Goal: Task Accomplishment & Management: Manage account settings

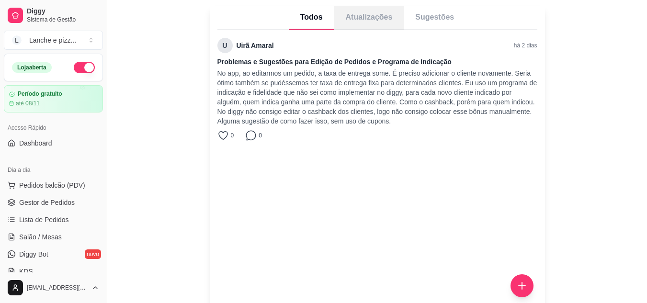
click at [382, 9] on p "Atualizações" at bounding box center [369, 18] width 70 height 24
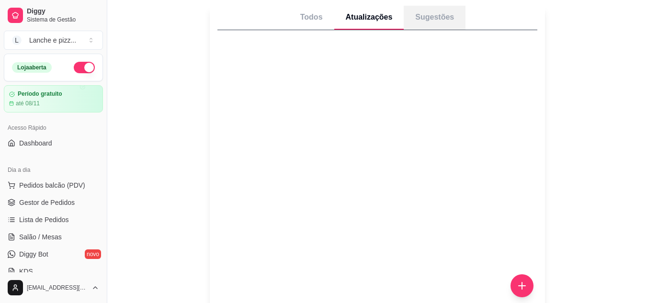
click at [418, 21] on p "Sugestões" at bounding box center [435, 18] width 62 height 24
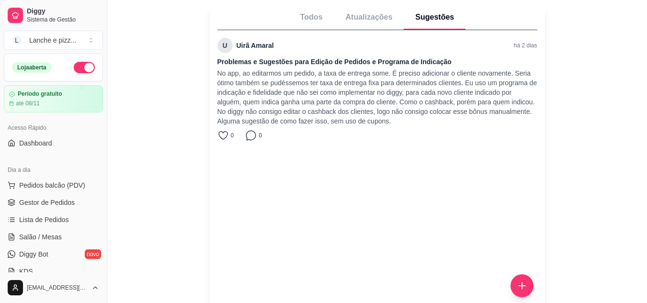
scroll to position [45, 0]
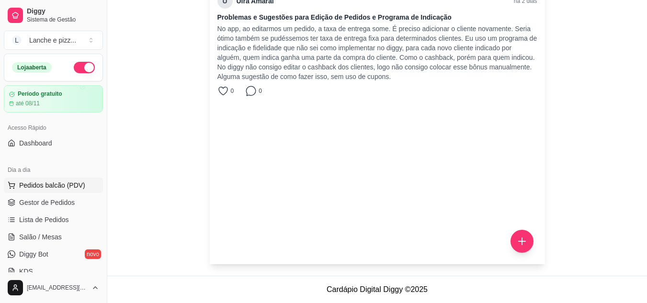
click at [60, 191] on button "Pedidos balcão (PDV)" at bounding box center [53, 185] width 99 height 15
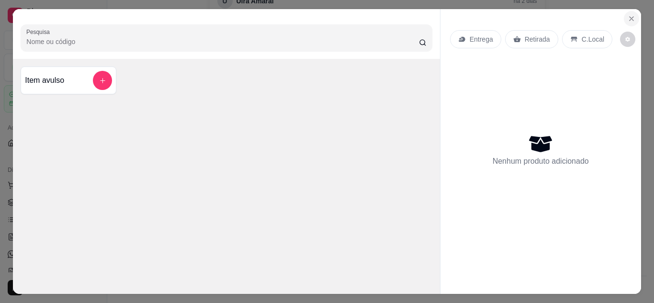
click at [628, 15] on icon "Close" at bounding box center [632, 19] width 8 height 8
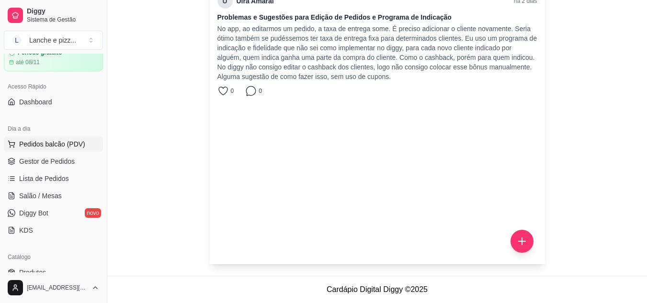
scroll to position [42, 0]
click at [61, 161] on span "Gestor de Pedidos" at bounding box center [47, 161] width 56 height 10
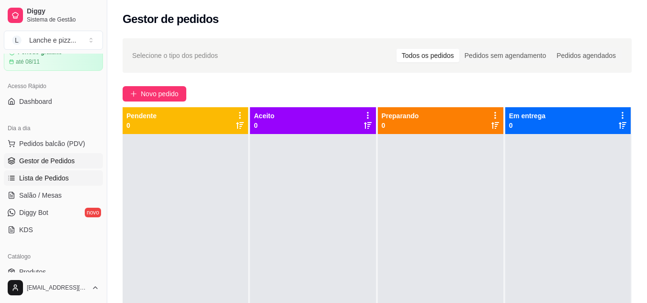
click at [60, 171] on link "Lista de Pedidos" at bounding box center [53, 177] width 99 height 15
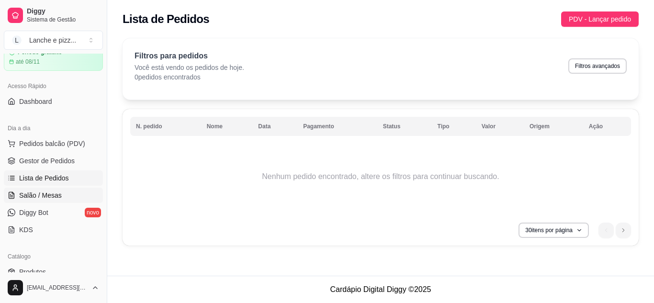
click at [60, 194] on link "Salão / Mesas" at bounding box center [53, 195] width 99 height 15
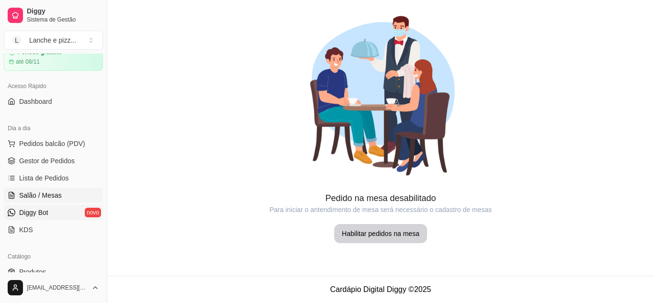
click at [57, 210] on link "Diggy Bot novo" at bounding box center [53, 212] width 99 height 15
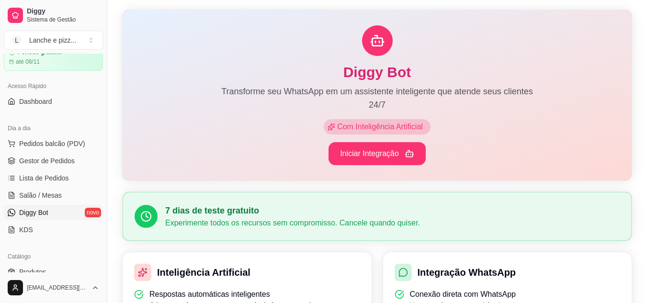
scroll to position [43, 0]
click at [67, 190] on link "Salão / Mesas" at bounding box center [53, 195] width 99 height 15
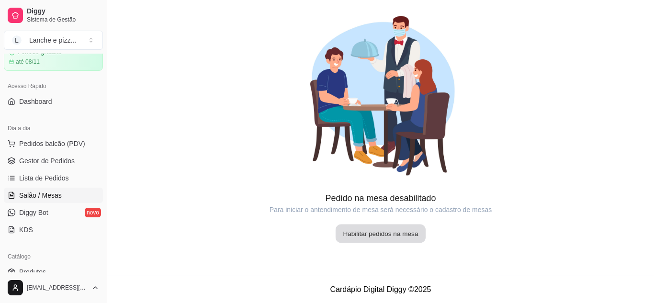
click at [409, 237] on button "Habilitar pedidos na mesa" at bounding box center [381, 234] width 90 height 19
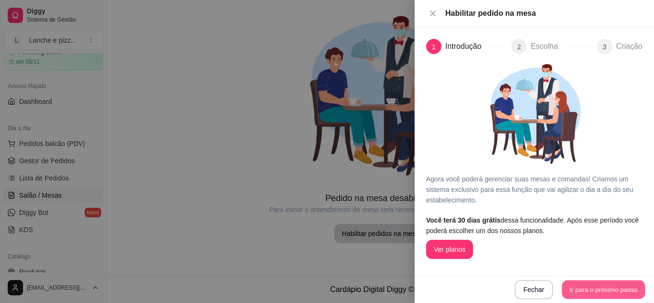
click at [601, 288] on button "Ir para o próximo passo" at bounding box center [603, 290] width 83 height 19
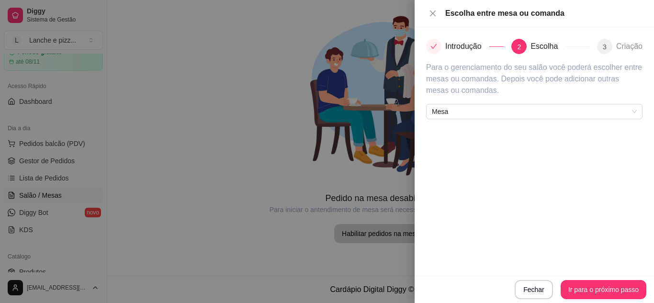
click at [506, 101] on div "Mesa" at bounding box center [534, 109] width 216 height 19
drag, startPoint x: 506, startPoint y: 101, endPoint x: 509, endPoint y: 114, distance: 13.4
click at [509, 114] on div "Mesa" at bounding box center [534, 109] width 216 height 19
click at [509, 114] on span "Mesa" at bounding box center [534, 111] width 205 height 14
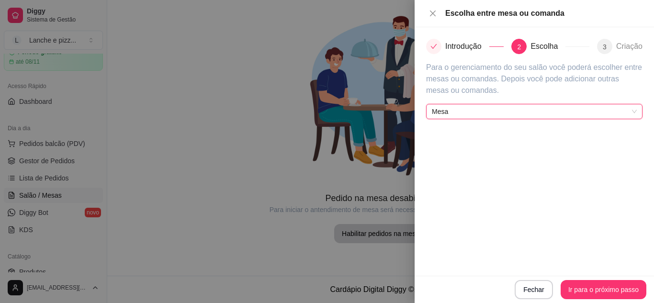
click at [509, 114] on span "Mesa" at bounding box center [534, 111] width 205 height 14
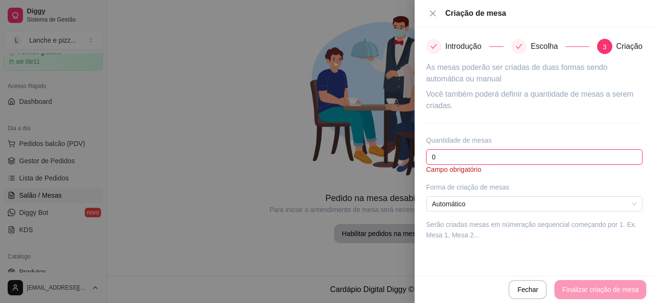
click at [493, 151] on input "0" at bounding box center [534, 156] width 216 height 15
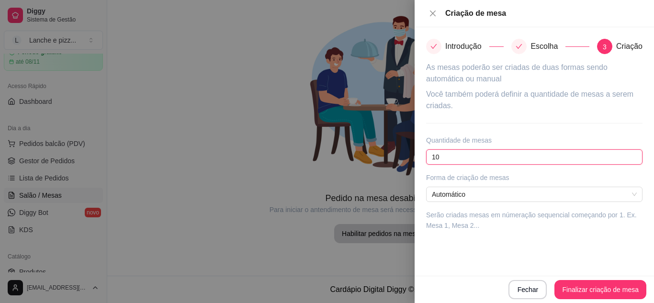
type input "1"
type input "12"
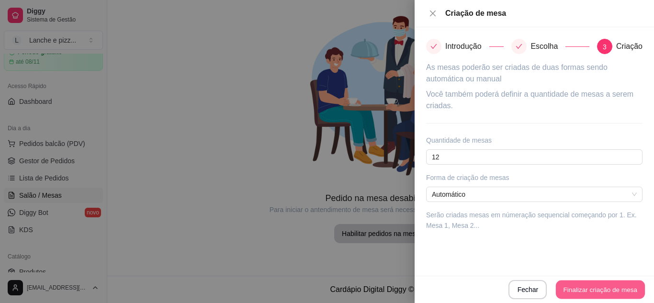
click at [591, 290] on button "Finalizar criação de mesa" at bounding box center [600, 290] width 89 height 19
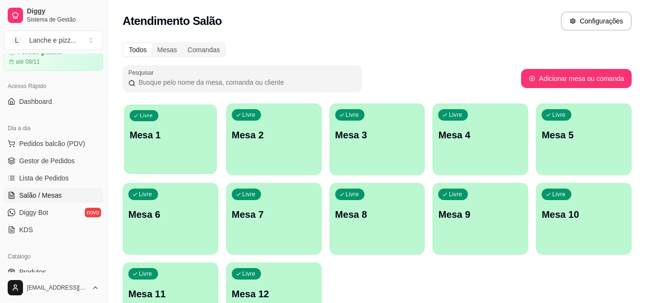
click at [183, 135] on p "Mesa 1" at bounding box center [171, 135] width 82 height 13
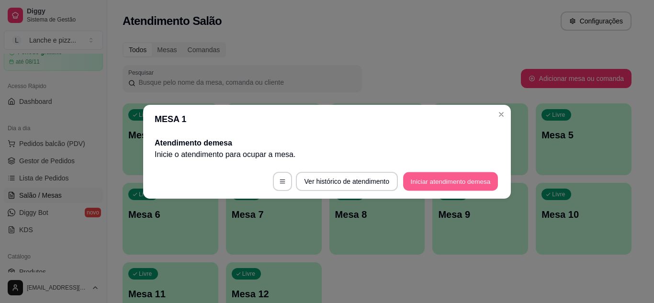
click at [426, 188] on button "Iniciar atendimento de mesa" at bounding box center [450, 181] width 95 height 19
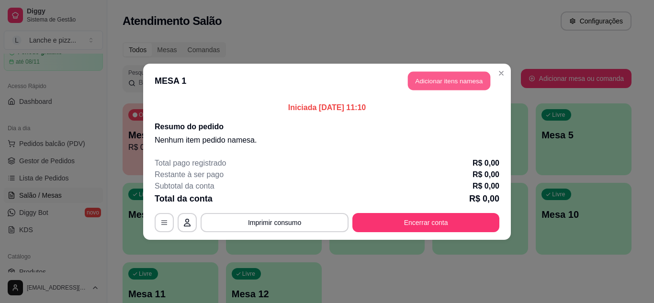
click at [426, 90] on button "Adicionar itens na mesa" at bounding box center [449, 80] width 82 height 19
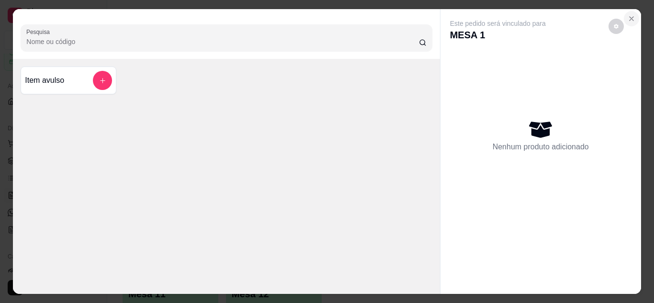
click at [631, 15] on icon "Close" at bounding box center [632, 19] width 8 height 8
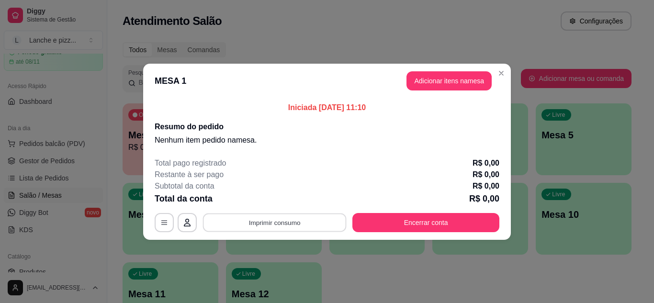
click at [340, 219] on button "Imprimir consumo" at bounding box center [275, 222] width 144 height 19
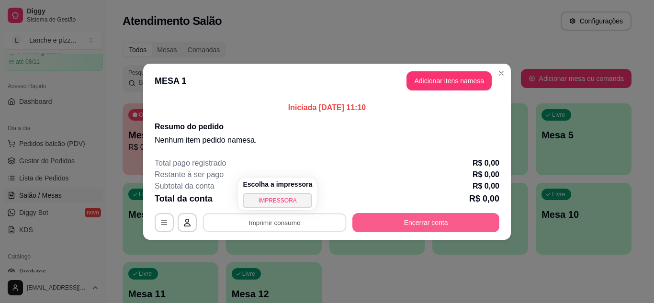
click at [409, 225] on button "Encerrar conta" at bounding box center [425, 222] width 147 height 19
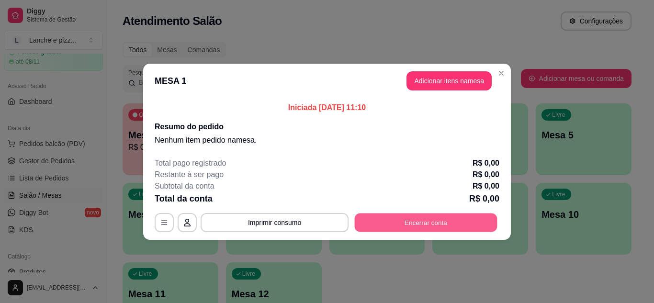
click at [409, 225] on button "Encerrar conta" at bounding box center [426, 222] width 143 height 19
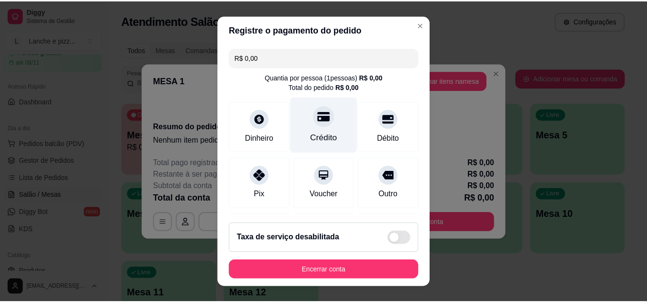
scroll to position [64, 0]
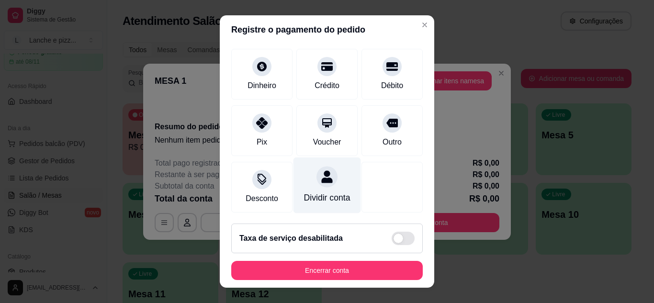
click at [322, 174] on div "Dividir conta" at bounding box center [328, 185] width 68 height 56
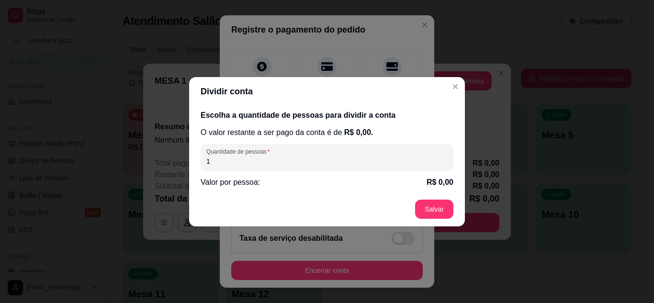
click at [270, 157] on input "1" at bounding box center [326, 162] width 241 height 10
type input "5"
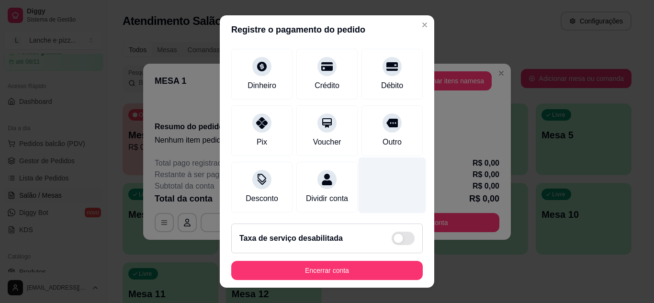
click at [367, 184] on div at bounding box center [393, 185] width 68 height 56
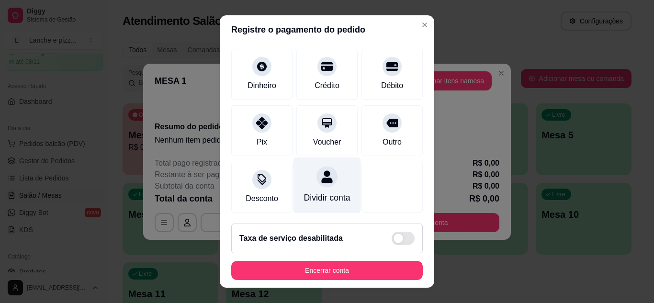
click at [332, 199] on div "Dividir conta" at bounding box center [327, 198] width 46 height 12
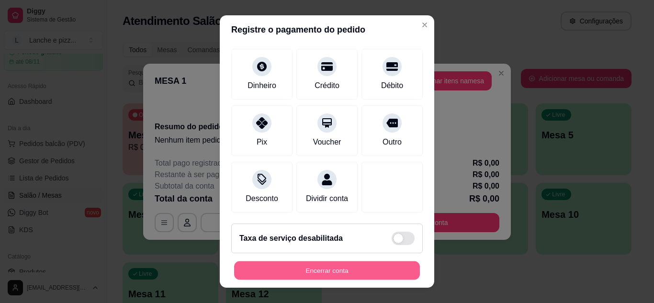
click at [357, 272] on button "Encerrar conta" at bounding box center [327, 270] width 186 height 19
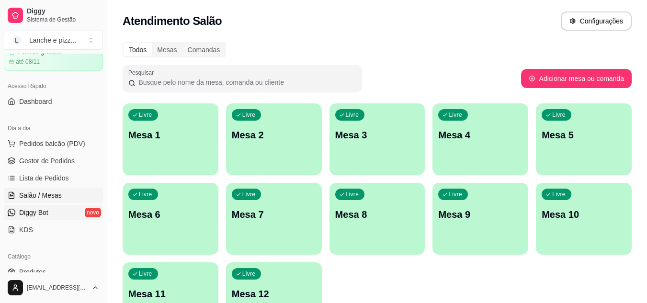
click at [67, 208] on link "Diggy Bot novo" at bounding box center [53, 212] width 99 height 15
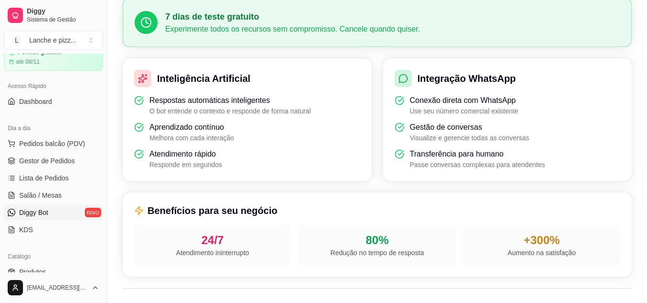
scroll to position [238, 0]
click at [56, 234] on link "KDS" at bounding box center [53, 229] width 99 height 15
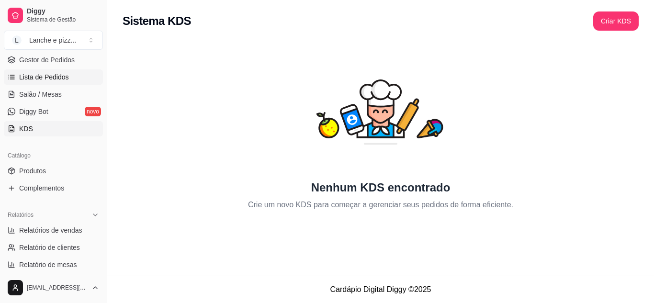
scroll to position [145, 0]
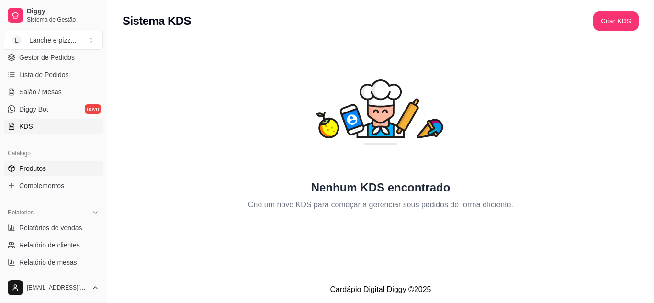
click at [29, 170] on span "Produtos" at bounding box center [32, 169] width 27 height 10
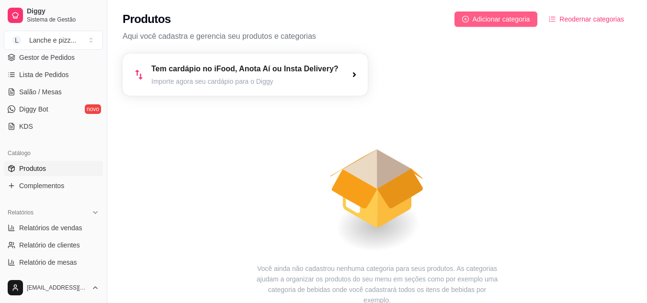
click at [521, 12] on button "Adicionar categoria" at bounding box center [496, 18] width 83 height 15
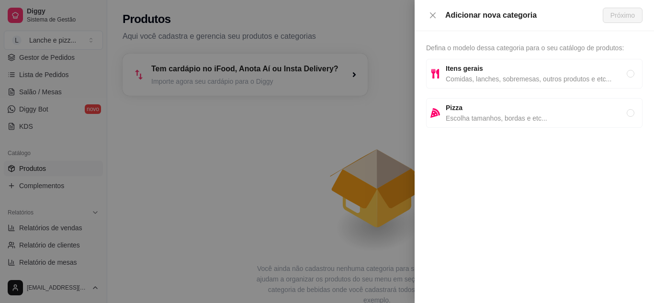
click at [530, 71] on span "Itens gerais" at bounding box center [536, 68] width 181 height 11
radio input "true"
click at [636, 17] on button "Próximo" at bounding box center [623, 15] width 40 height 15
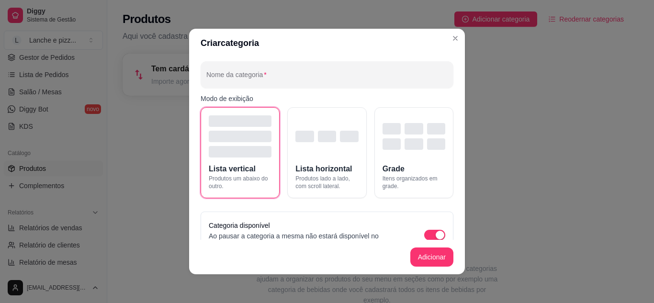
scroll to position [23, 0]
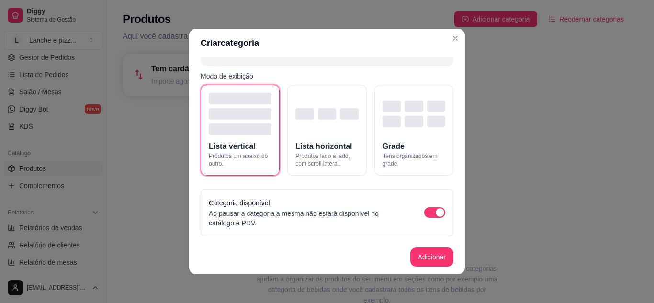
click at [417, 247] on footer "Adicionar" at bounding box center [327, 257] width 276 height 34
click at [434, 258] on button "Adicionar" at bounding box center [432, 257] width 42 height 19
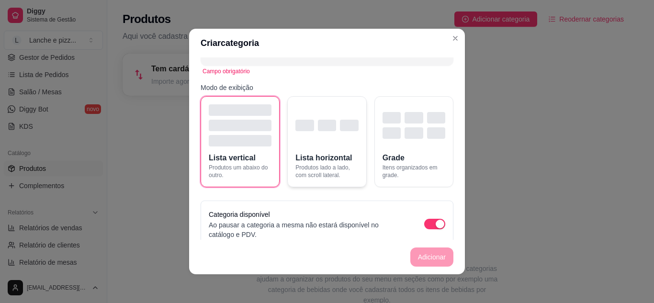
scroll to position [0, 0]
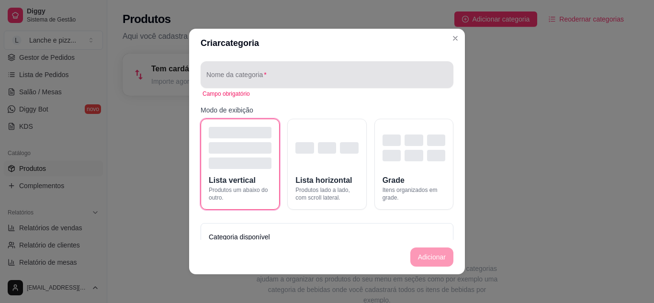
click at [242, 65] on div at bounding box center [326, 74] width 241 height 19
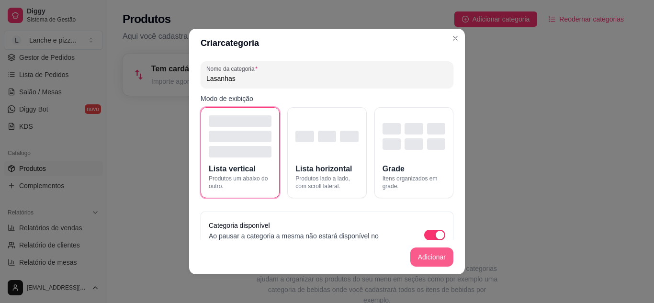
type input "Lasanhas"
click at [430, 262] on button "Adicionar" at bounding box center [432, 257] width 42 height 19
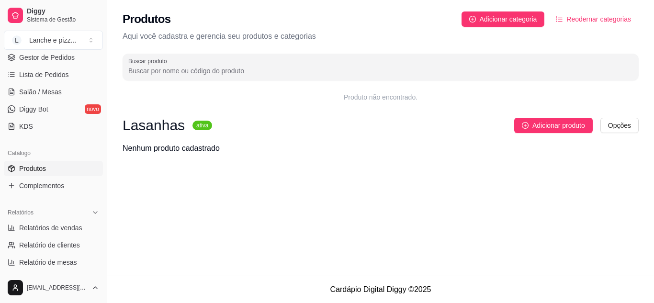
click at [545, 135] on div "Lasanhas ativa Adicionar produto Opções Nenhum produto cadastrado" at bounding box center [381, 136] width 516 height 36
click at [546, 131] on button "Adicionar produto" at bounding box center [553, 125] width 79 height 15
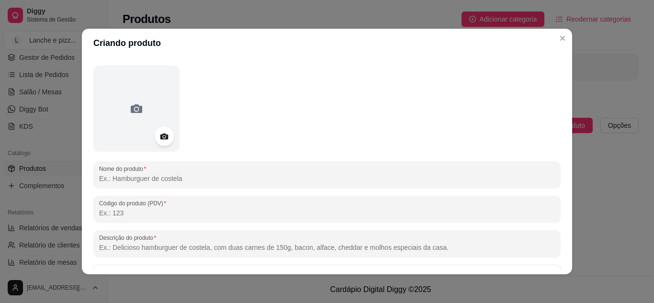
scroll to position [31, 0]
click at [211, 178] on input "Nome do produto" at bounding box center [327, 178] width 456 height 10
type input "Carne"
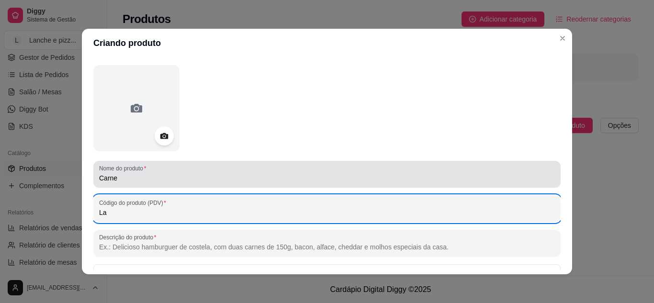
type input "L"
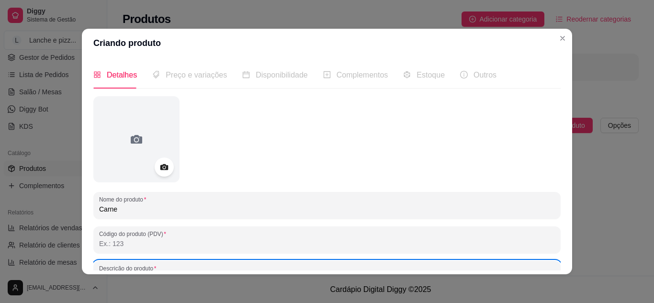
scroll to position [140, 0]
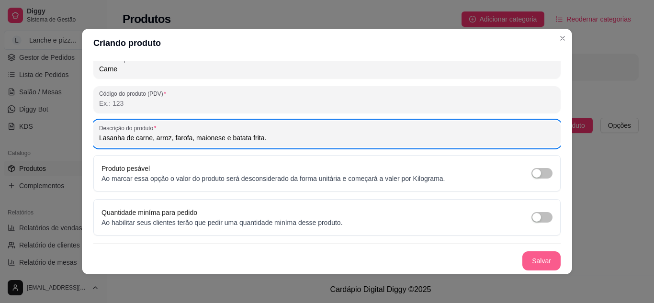
type input "Lasanha de carne, arroz, farofa, maionese e batata frita."
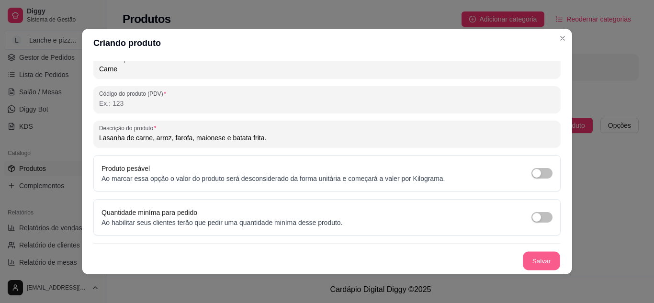
click at [537, 264] on button "Salvar" at bounding box center [541, 261] width 37 height 19
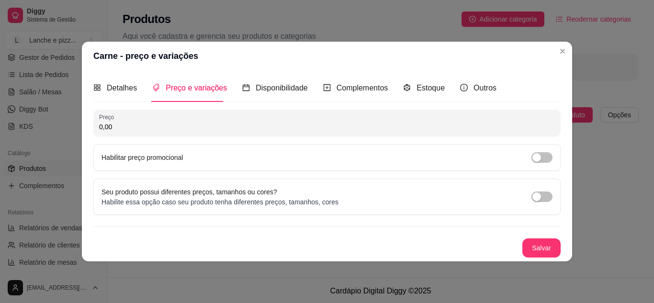
scroll to position [0, 0]
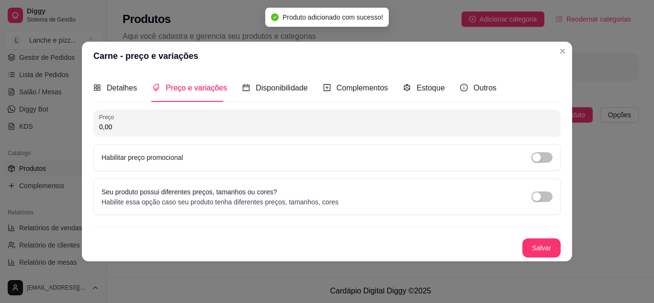
click at [196, 126] on input "0,00" at bounding box center [327, 127] width 456 height 10
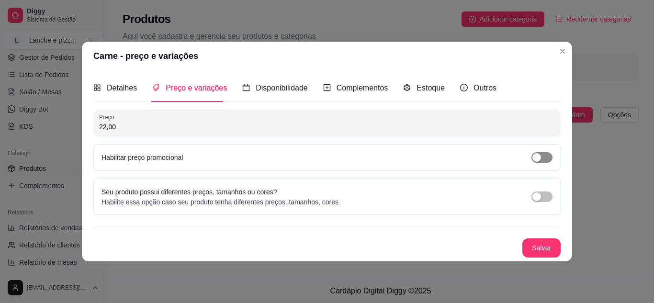
type input "22,00"
click at [548, 154] on span "button" at bounding box center [542, 157] width 21 height 11
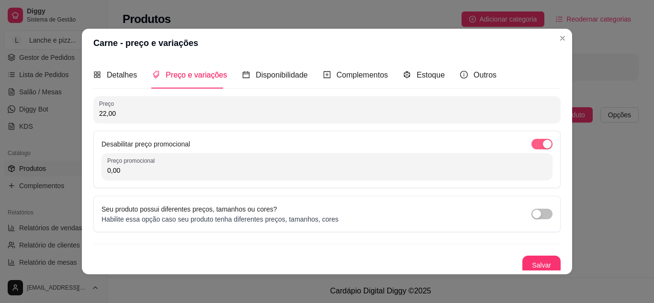
click at [543, 146] on div "button" at bounding box center [547, 144] width 9 height 9
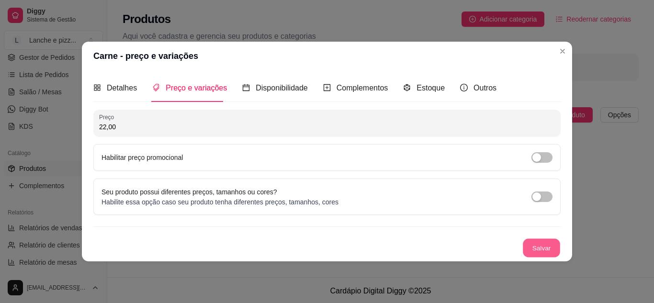
click at [547, 254] on button "Salvar" at bounding box center [541, 248] width 37 height 19
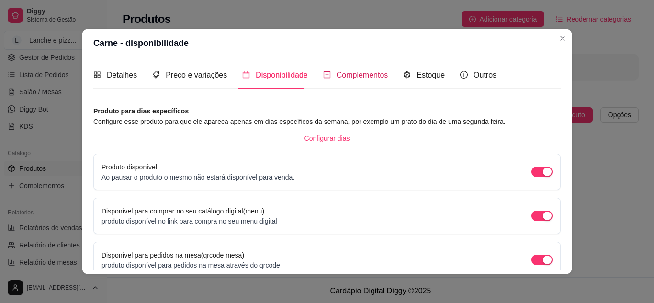
click at [358, 75] on span "Complementos" at bounding box center [363, 75] width 52 height 8
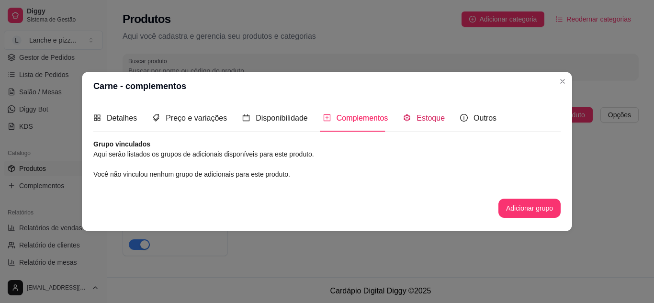
click at [406, 119] on icon "code-sandbox" at bounding box center [407, 117] width 6 height 7
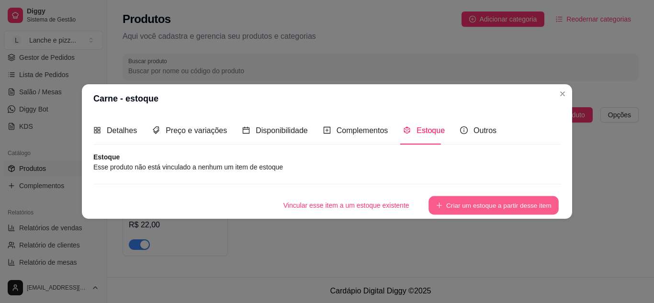
click at [438, 205] on icon "plus" at bounding box center [439, 205] width 7 height 7
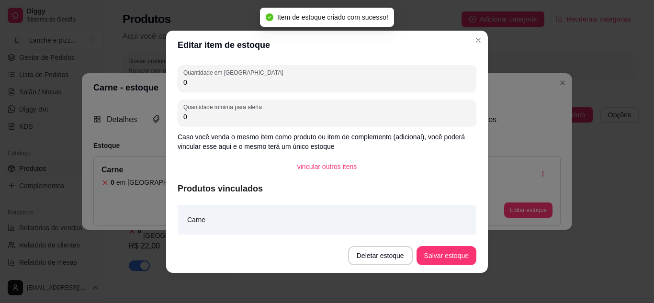
click at [217, 85] on input "0" at bounding box center [326, 83] width 287 height 10
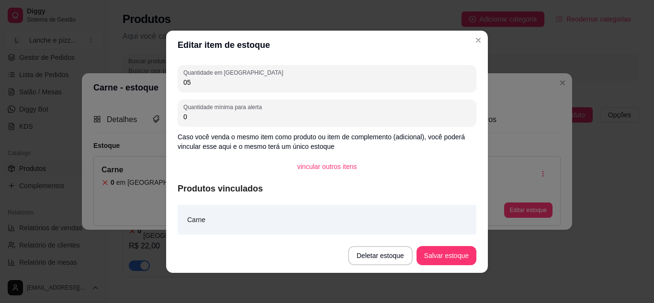
type input "0"
type input "5"
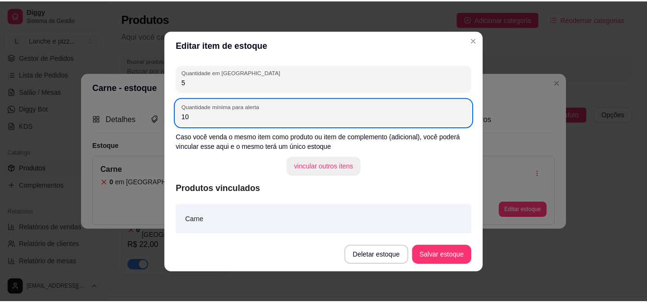
scroll to position [0, 0]
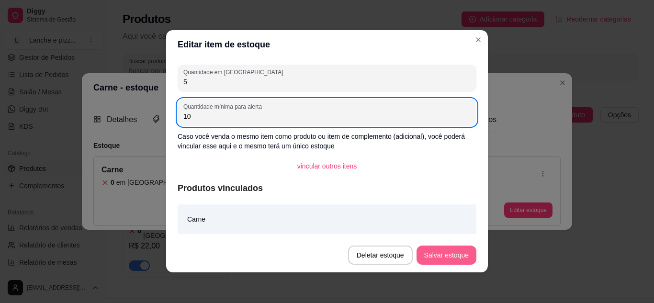
type input "10"
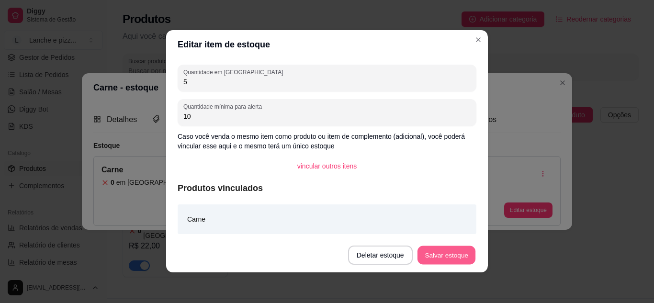
click at [430, 250] on button "Salvar estoque" at bounding box center [446, 255] width 58 height 19
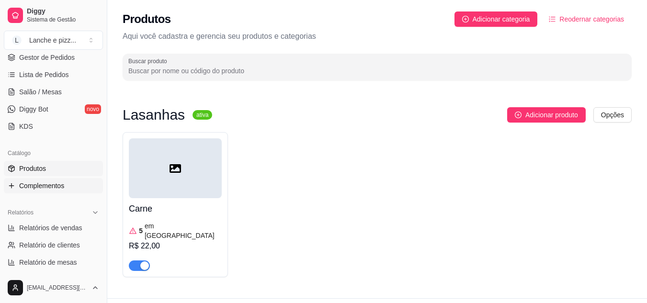
click at [32, 187] on span "Complementos" at bounding box center [41, 186] width 45 height 10
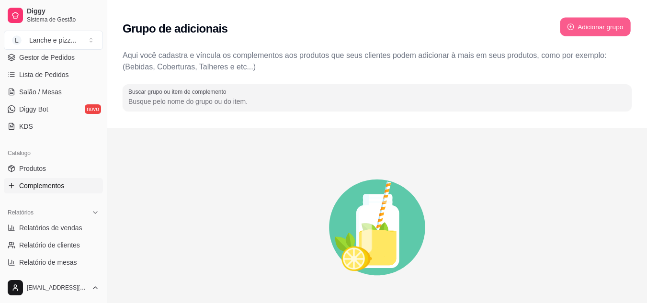
click at [611, 23] on button "Adicionar grupo" at bounding box center [595, 27] width 71 height 19
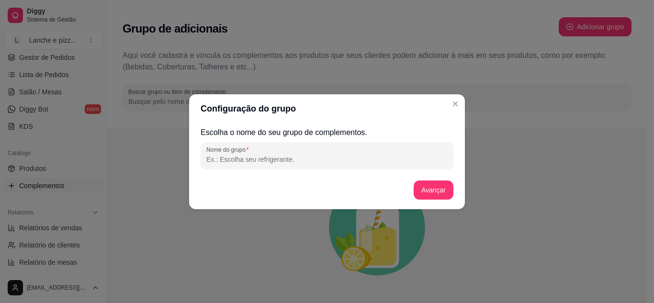
click at [363, 159] on input "Nome do grupo" at bounding box center [326, 160] width 241 height 10
click at [446, 95] on header "Configuração do grupo" at bounding box center [327, 108] width 276 height 29
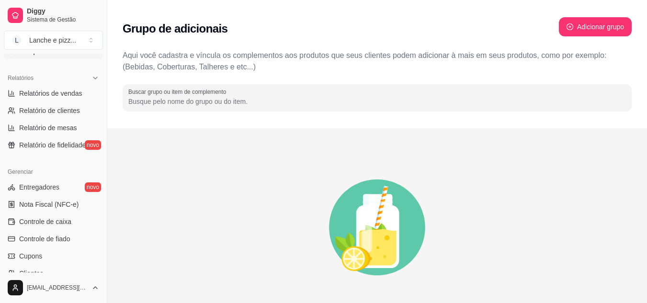
scroll to position [281, 0]
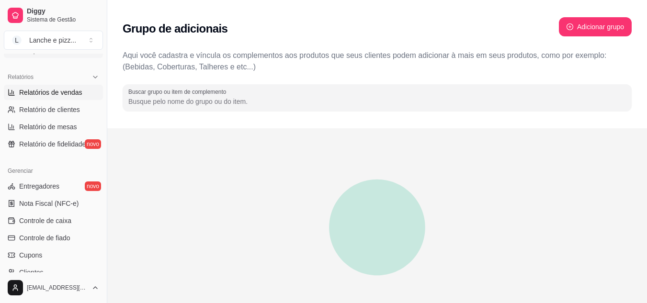
click at [62, 92] on span "Relatórios de vendas" at bounding box center [50, 93] width 63 height 10
select select "ALL"
select select "0"
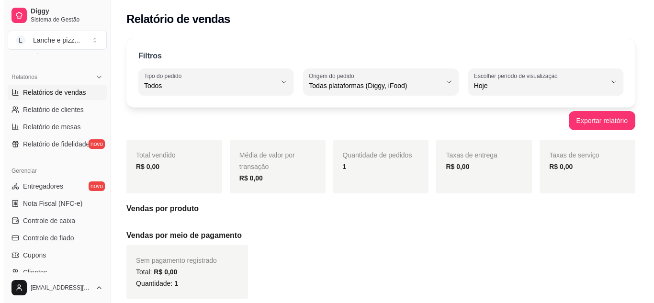
scroll to position [385, 0]
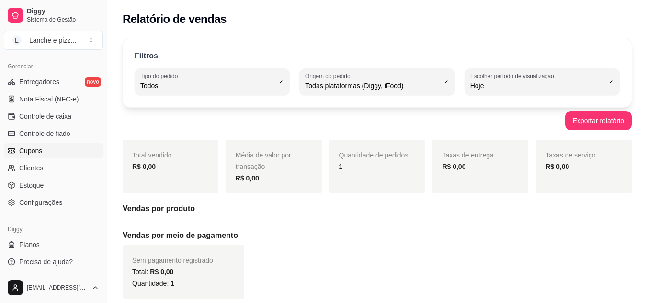
click at [48, 153] on link "Cupons" at bounding box center [53, 150] width 99 height 15
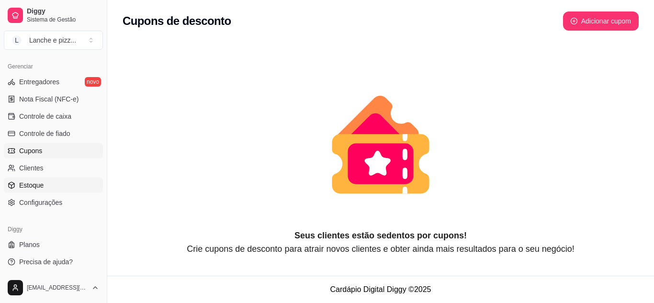
click at [62, 182] on link "Estoque" at bounding box center [53, 185] width 99 height 15
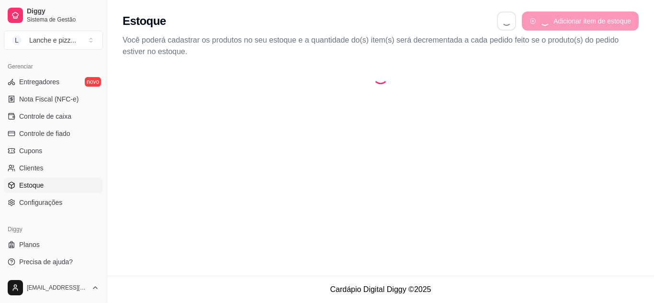
select select "QUANTITY_ORDER"
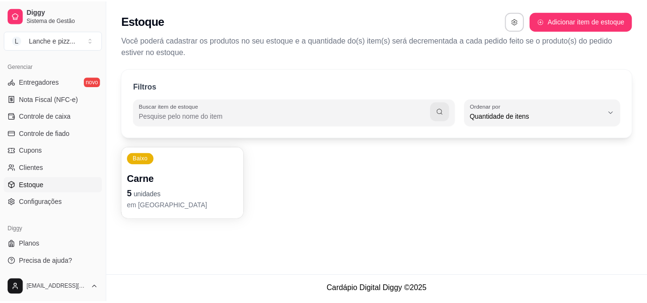
scroll to position [9, 0]
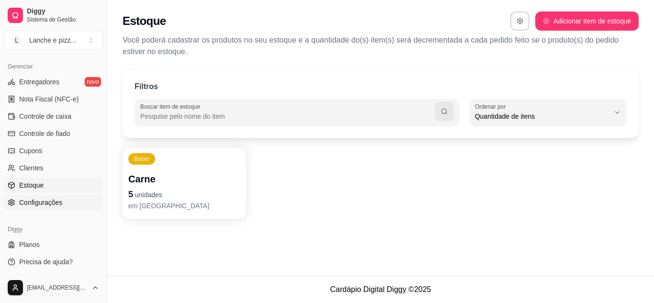
click at [68, 200] on link "Configurações" at bounding box center [53, 202] width 99 height 15
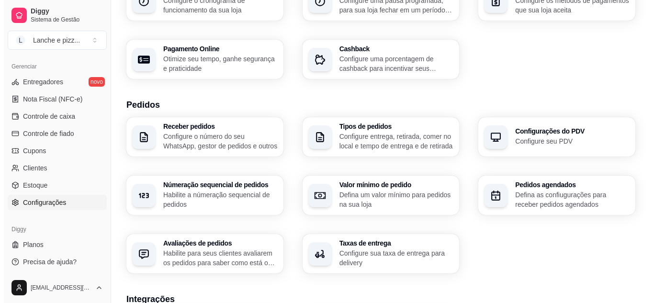
scroll to position [141, 0]
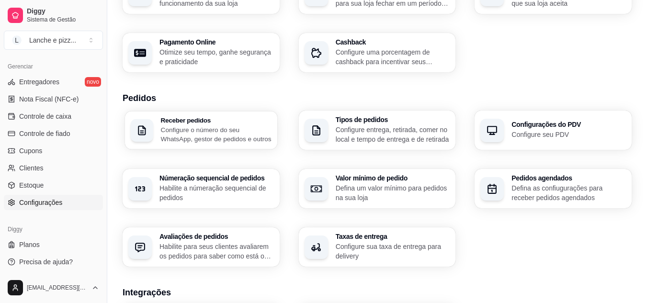
click at [236, 141] on p "Configure o número do seu WhatsApp, gestor de pedidos e outros" at bounding box center [216, 134] width 111 height 19
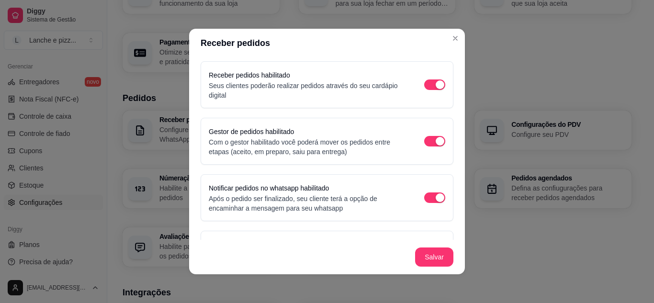
scroll to position [78, 0]
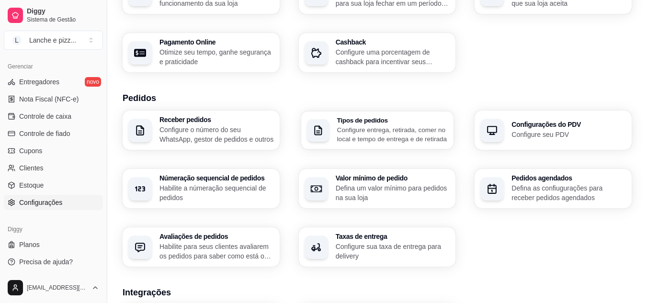
click at [391, 136] on p "Configure entrega, retirada, comer no local e tempo de entrega e de retirada" at bounding box center [392, 134] width 111 height 19
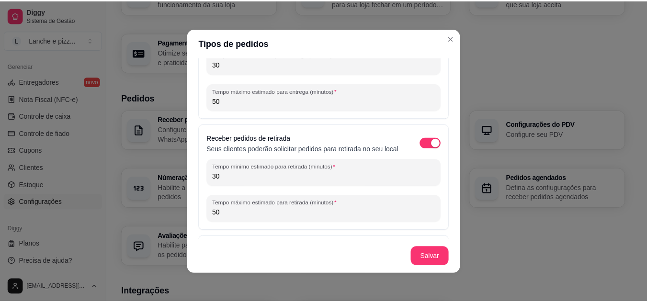
scroll to position [0, 0]
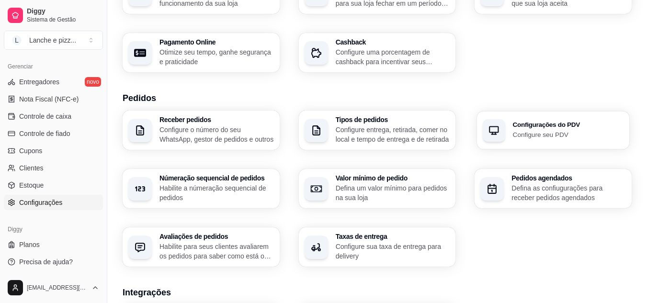
click at [504, 148] on div "Configurações do PDV Configure seu PDV" at bounding box center [553, 130] width 152 height 38
click at [230, 175] on h3 "Númeração sequencial de pedidos" at bounding box center [216, 178] width 111 height 7
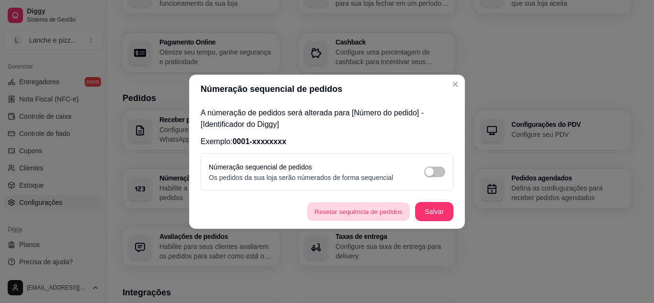
click at [380, 216] on button "Resetar sequência de pedidos" at bounding box center [358, 211] width 103 height 19
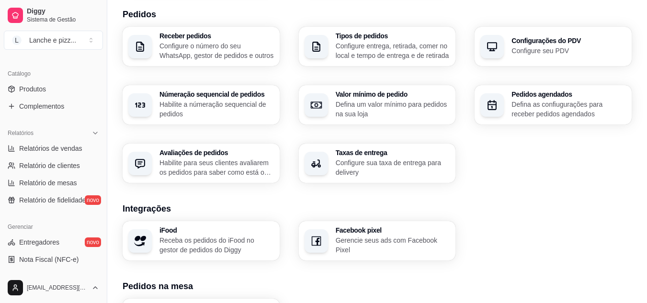
scroll to position [226, 0]
click at [580, 175] on div "Receber pedidos Configure o número do seu WhatsApp, gestor de pedidos e outros …" at bounding box center [377, 104] width 509 height 156
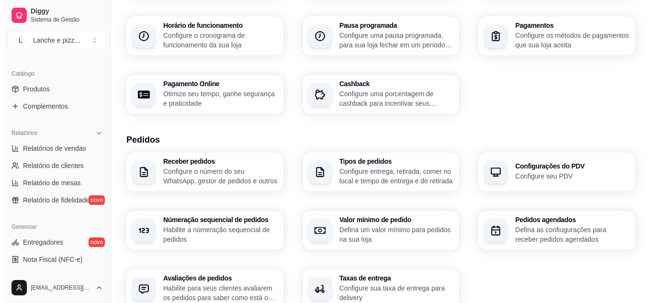
scroll to position [0, 0]
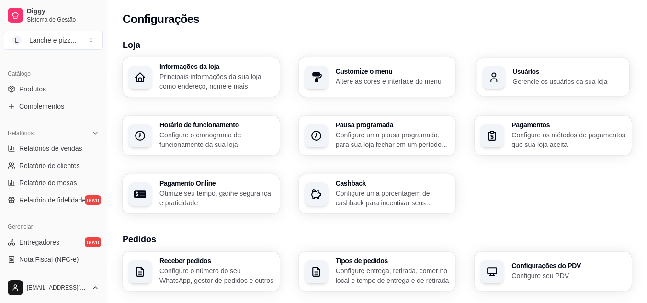
click at [529, 92] on div "Usuários Gerencie os usuários da sua loja" at bounding box center [553, 77] width 152 height 38
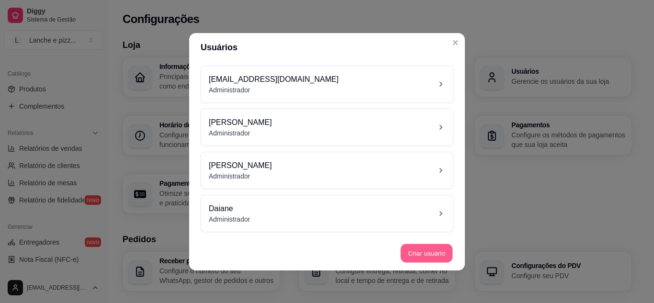
click at [443, 249] on button "Criar usuário" at bounding box center [427, 253] width 52 height 19
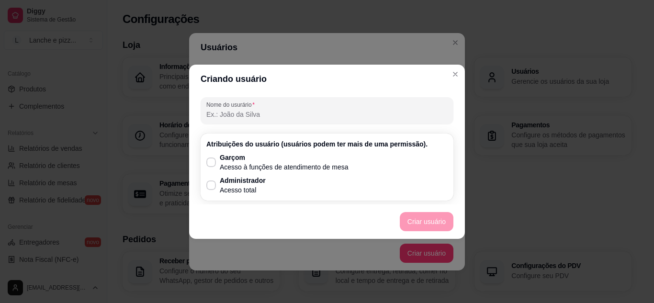
click at [292, 182] on div "Garçom Acesso à funções de atendimento de mesa Administrador Acesso total" at bounding box center [326, 174] width 241 height 42
click at [204, 187] on label "Administrador Acesso total" at bounding box center [236, 185] width 67 height 27
click at [206, 187] on input "Administrador Acesso total" at bounding box center [209, 190] width 6 height 6
checkbox input "true"
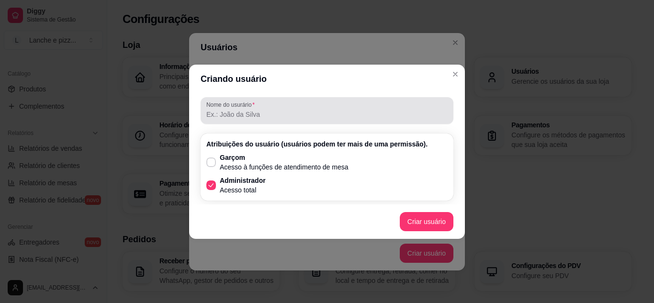
click at [231, 122] on div "Nome do usurário" at bounding box center [327, 110] width 253 height 27
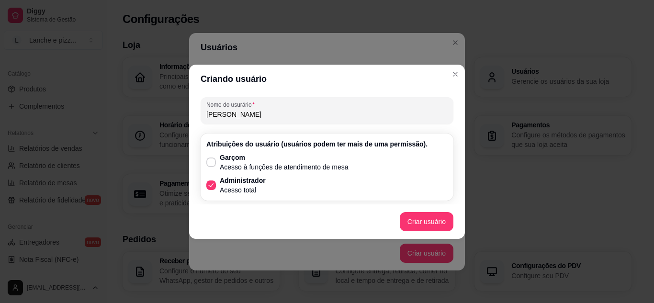
type input "[PERSON_NAME]"
click at [423, 210] on footer "Criar usuário" at bounding box center [327, 222] width 276 height 34
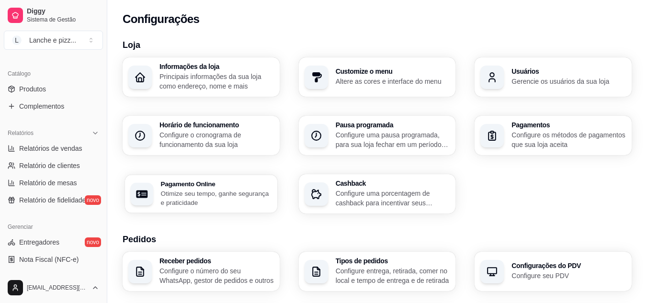
click at [232, 198] on p "Otimize seu tempo, ganhe segurança e praticidade" at bounding box center [216, 198] width 111 height 19
select select "4.98"
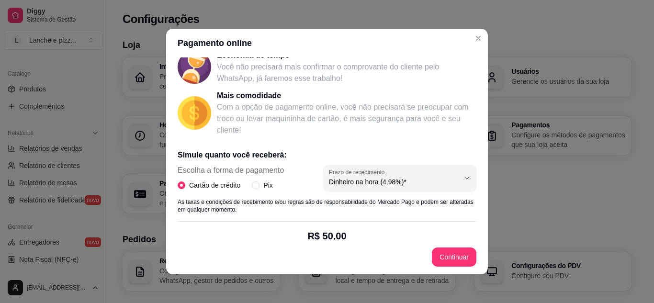
scroll to position [100, 0]
click at [260, 185] on span "Pix" at bounding box center [268, 185] width 17 height 11
click at [259, 185] on input "Pix" at bounding box center [256, 185] width 8 height 8
radio input "true"
radio input "false"
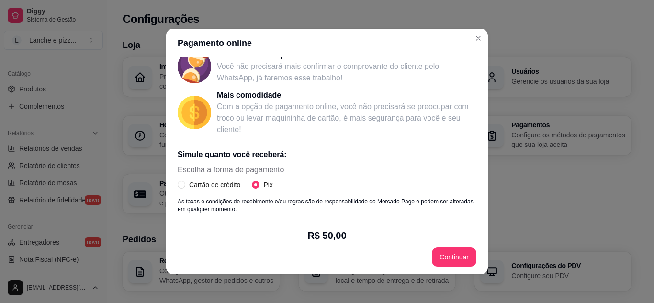
scroll to position [203, 0]
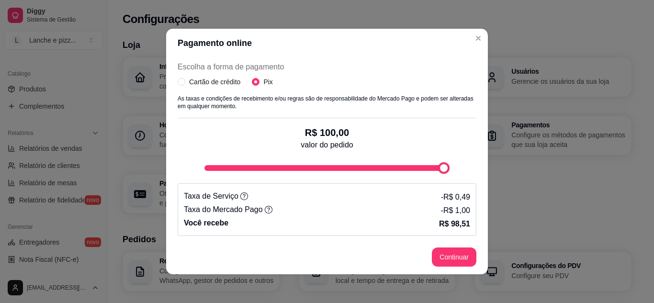
click at [459, 169] on div "R$ 100,00 valor do pedido" at bounding box center [327, 146] width 299 height 56
type input "54"
click at [324, 169] on div "fee-calculator" at bounding box center [327, 168] width 245 height 6
click at [325, 168] on div "fee-calculator" at bounding box center [330, 167] width 11 height 11
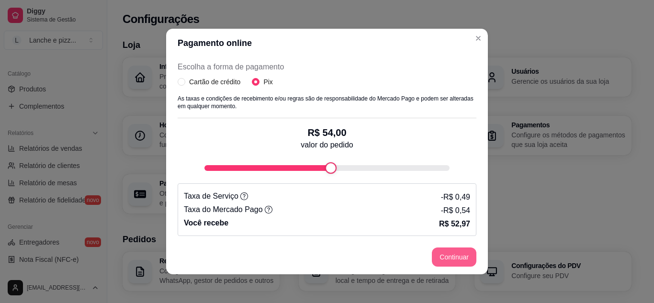
click at [467, 260] on button "Continuar" at bounding box center [454, 257] width 45 height 19
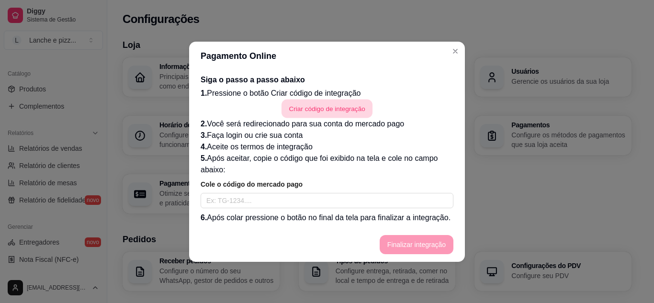
click at [336, 111] on button "Criar código de integração" at bounding box center [327, 108] width 91 height 19
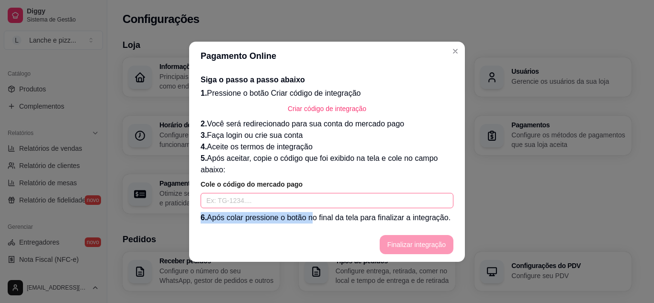
drag, startPoint x: 310, startPoint y: 209, endPoint x: 296, endPoint y: 201, distance: 16.3
click at [296, 201] on div "Siga o passo a passo abaixo 1. Pressione o botão Criar código de integração Cri…" at bounding box center [327, 148] width 253 height 149
click at [296, 201] on input "text" at bounding box center [327, 200] width 253 height 15
paste input "TG-68e7dec2d4f4f800015ad9dd-1327304775"
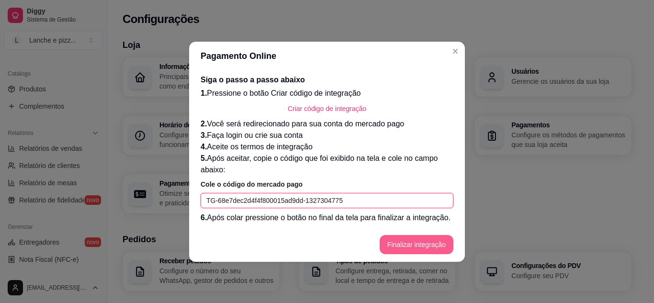
type input "TG-68e7dec2d4f4f800015ad9dd-1327304775"
click at [405, 243] on button "Finalizar integração" at bounding box center [417, 244] width 72 height 19
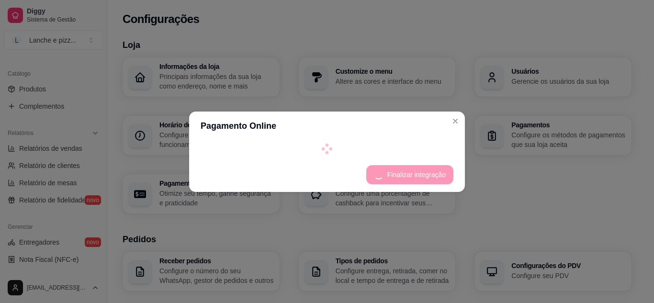
select select "4.98"
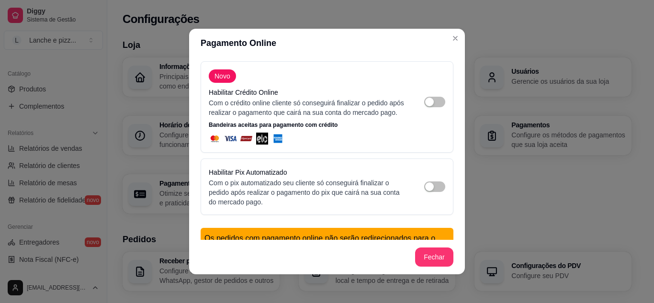
click at [422, 191] on div "Habilitar Pix Automatizado Com o pix automatizado seu cliente só conseguirá fin…" at bounding box center [327, 187] width 237 height 40
click at [425, 191] on div "button" at bounding box center [429, 186] width 9 height 9
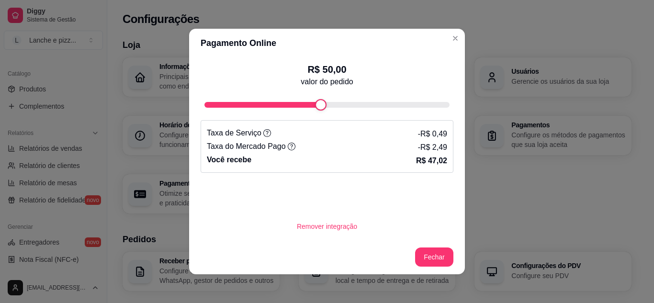
scroll to position [2, 0]
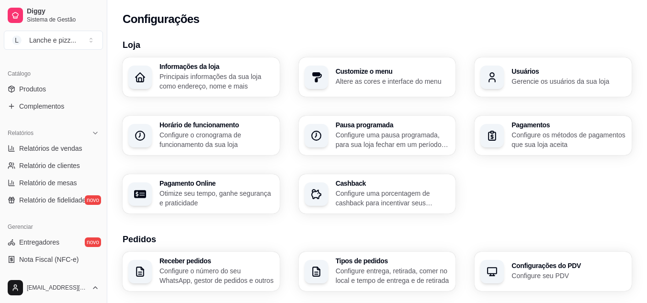
click at [317, 133] on icon "button" at bounding box center [316, 136] width 12 height 12
click at [173, 136] on p "Configure o cronograma de funcionamento da sua loja" at bounding box center [216, 139] width 111 height 19
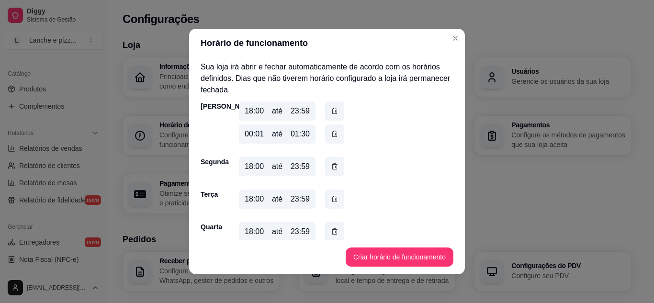
click at [279, 114] on div "18:00 até 23:59" at bounding box center [277, 111] width 77 height 19
click at [262, 107] on div "18:00 até 23:59" at bounding box center [277, 111] width 77 height 19
click at [259, 108] on div "18:00" at bounding box center [254, 110] width 19 height 11
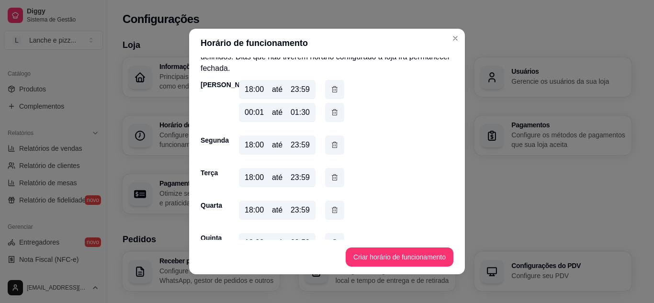
scroll to position [23, 0]
click at [331, 85] on icon "button" at bounding box center [335, 88] width 8 height 10
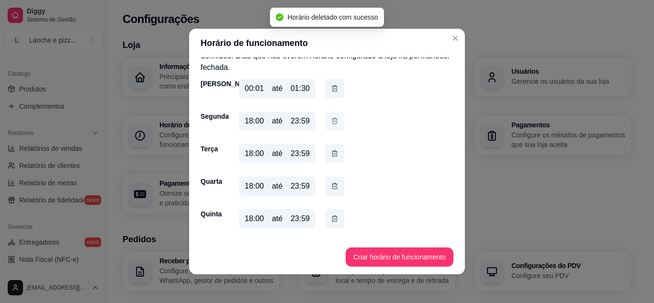
click at [334, 124] on icon "button" at bounding box center [335, 121] width 8 height 10
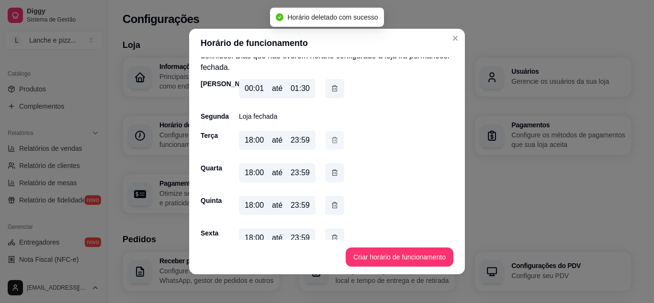
click at [336, 146] on button "button" at bounding box center [335, 140] width 19 height 19
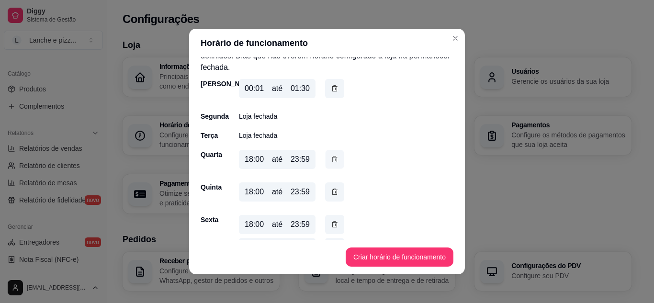
click at [336, 152] on button "button" at bounding box center [335, 159] width 19 height 19
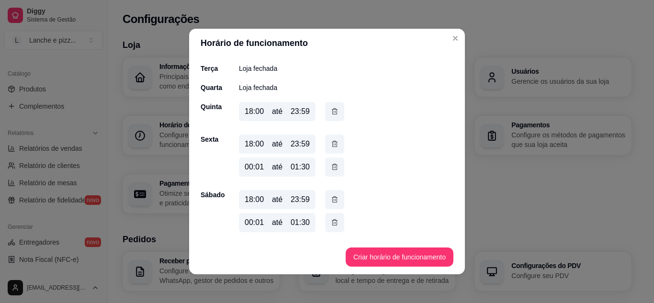
scroll to position [79, 0]
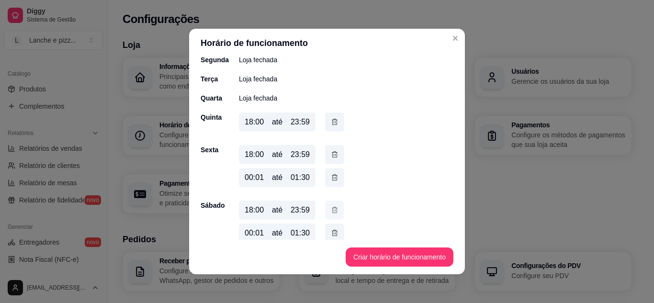
click at [334, 202] on button "button" at bounding box center [335, 210] width 19 height 19
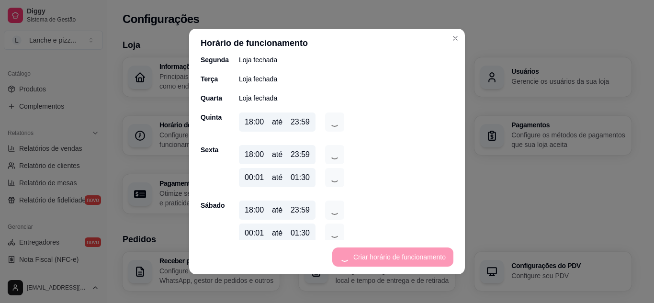
scroll to position [67, 0]
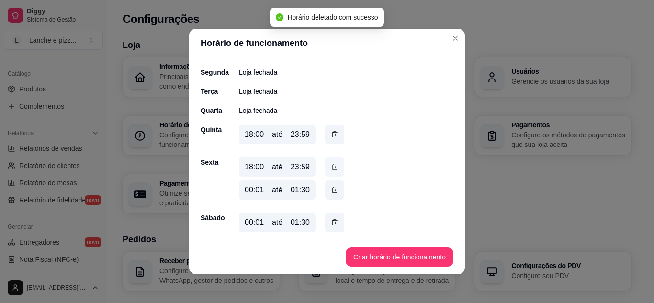
click at [330, 160] on button "button" at bounding box center [334, 167] width 19 height 19
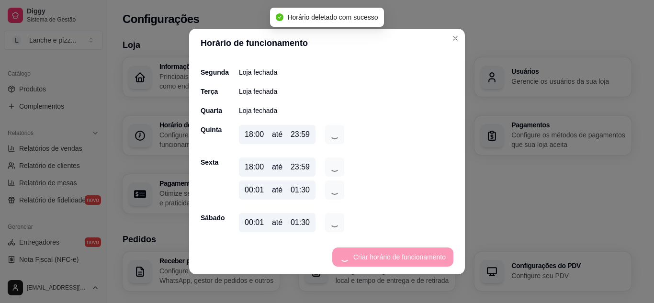
scroll to position [44, 0]
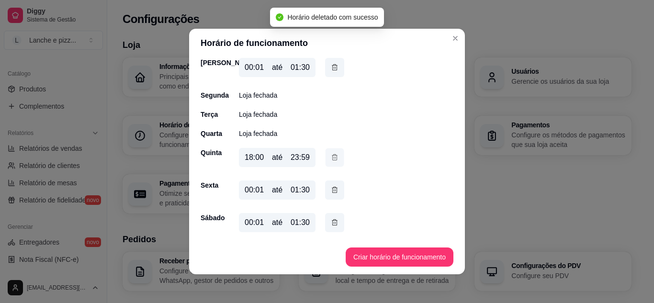
click at [330, 148] on button "button" at bounding box center [335, 157] width 19 height 19
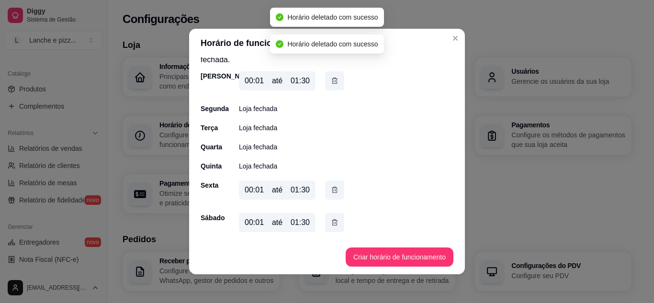
scroll to position [0, 0]
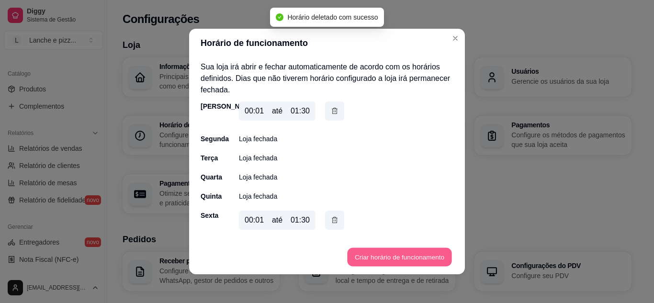
click at [429, 261] on button "Criar horário de funcionamento" at bounding box center [399, 257] width 104 height 19
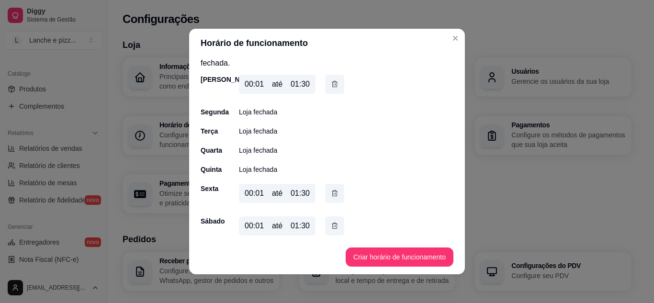
scroll to position [30, 0]
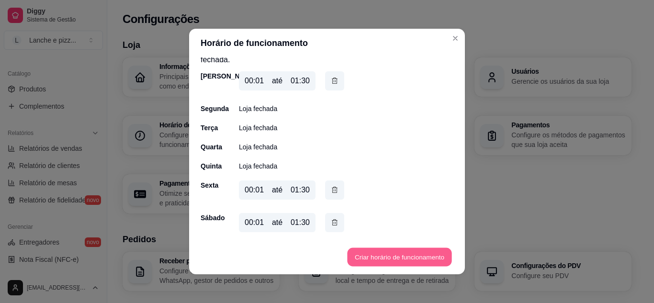
click at [391, 252] on button "Criar horário de funcionamento" at bounding box center [399, 257] width 104 height 19
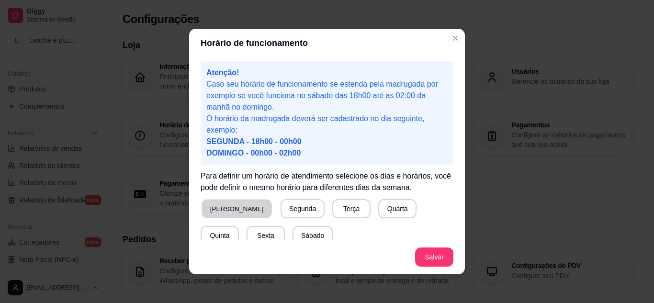
click at [237, 204] on button "[PERSON_NAME]" at bounding box center [237, 209] width 70 height 19
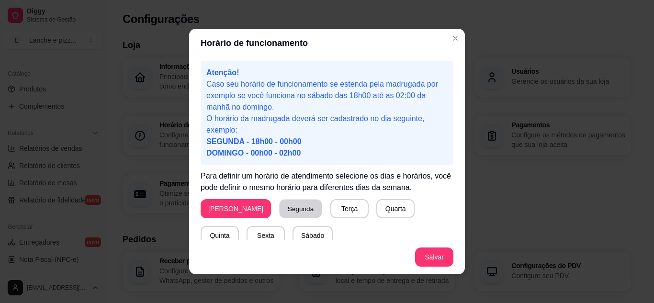
click at [280, 206] on button "Segunda" at bounding box center [301, 209] width 43 height 19
click at [329, 212] on button "Terça" at bounding box center [347, 209] width 37 height 19
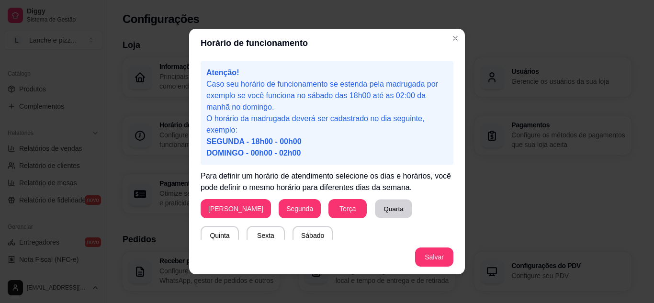
click at [375, 213] on button "Quarta" at bounding box center [393, 209] width 37 height 19
click at [239, 227] on button "Quinta" at bounding box center [219, 236] width 37 height 19
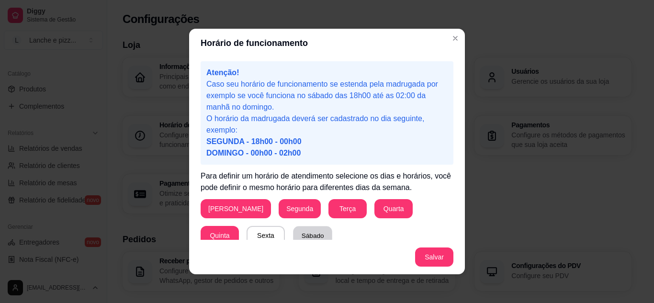
click at [293, 232] on button "Sábado" at bounding box center [312, 236] width 39 height 19
click at [247, 232] on button "Sexta" at bounding box center [265, 236] width 37 height 19
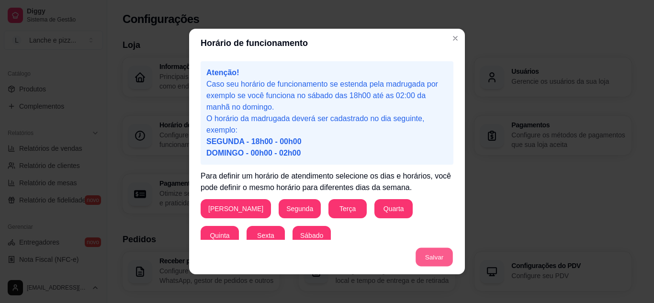
click at [430, 261] on button "Salvar" at bounding box center [434, 257] width 37 height 19
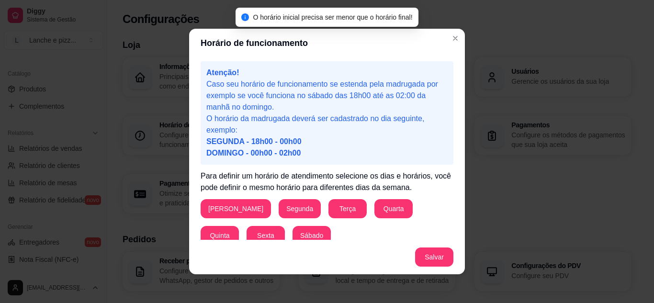
scroll to position [93, 0]
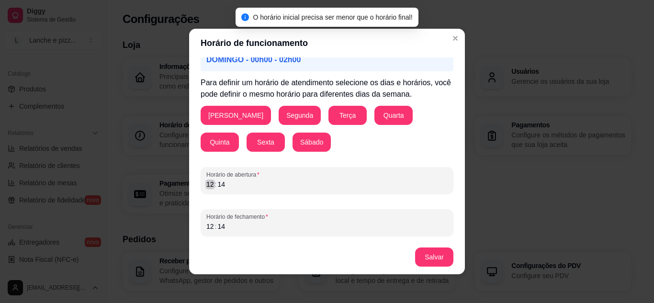
click at [207, 183] on div "12" at bounding box center [210, 185] width 10 height 10
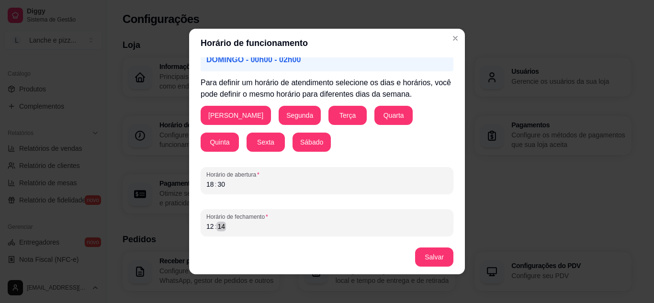
scroll to position [2, 0]
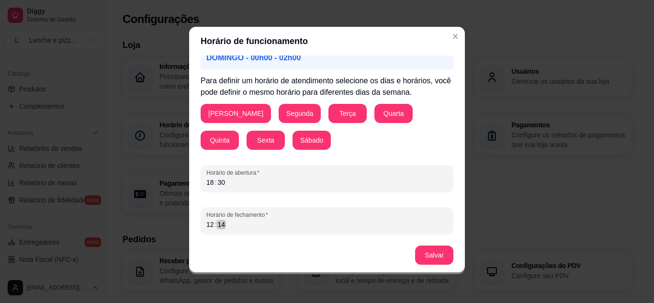
click at [207, 221] on div "12 : 14" at bounding box center [326, 224] width 241 height 11
click at [207, 221] on div "12" at bounding box center [210, 225] width 10 height 10
click at [427, 256] on button "Salvar" at bounding box center [434, 255] width 37 height 19
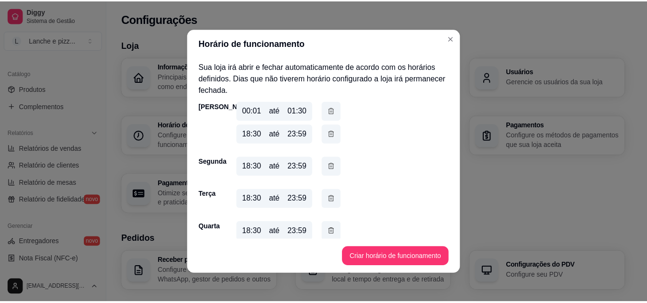
scroll to position [0, 0]
